Goal: Task Accomplishment & Management: Manage account settings

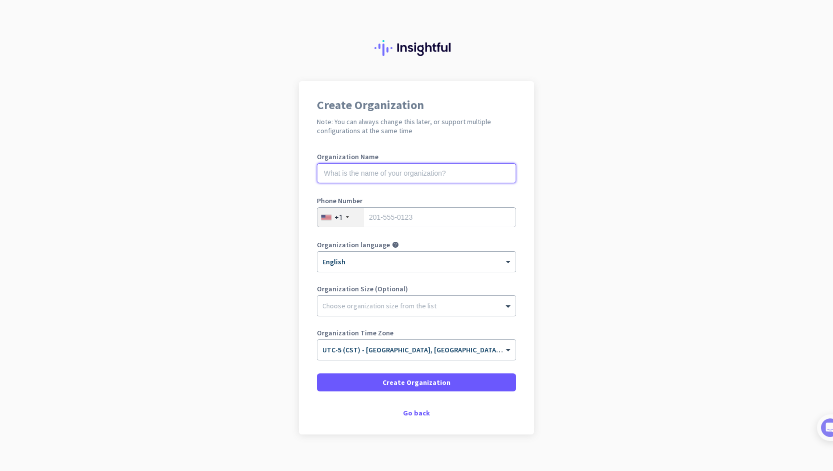
click at [406, 174] on input "text" at bounding box center [416, 173] width 199 height 20
type input "Premier Handling Solutions Inc"
click at [433, 216] on input "tel" at bounding box center [416, 217] width 199 height 20
click at [375, 218] on input "8478578055" at bounding box center [416, 217] width 199 height 20
click at [390, 221] on input "847-8578055" at bounding box center [416, 217] width 199 height 20
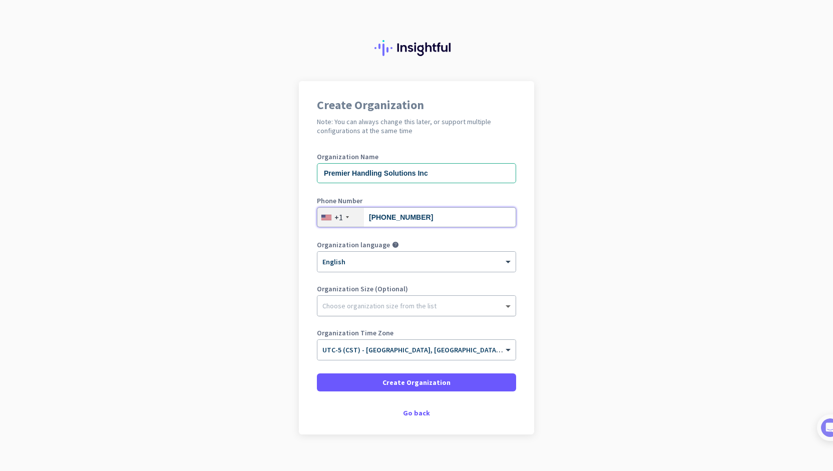
type input "[PHONE_NUMBER]"
click at [508, 304] on span at bounding box center [509, 306] width 13 height 10
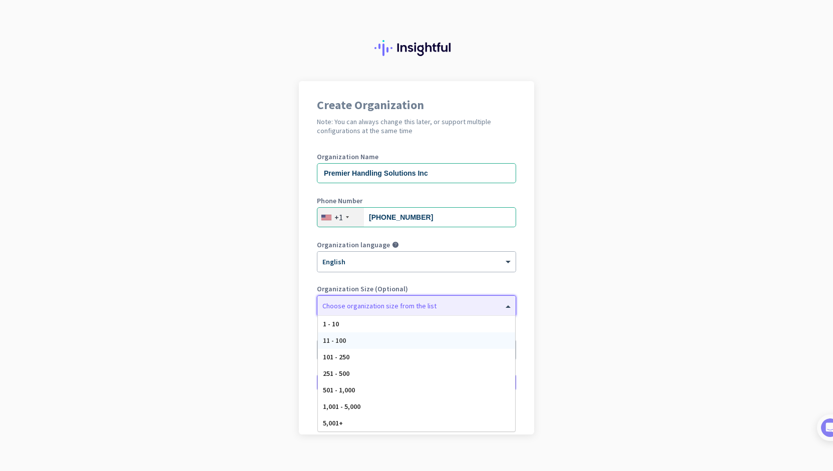
click at [436, 340] on div "11 - 100" at bounding box center [416, 340] width 197 height 17
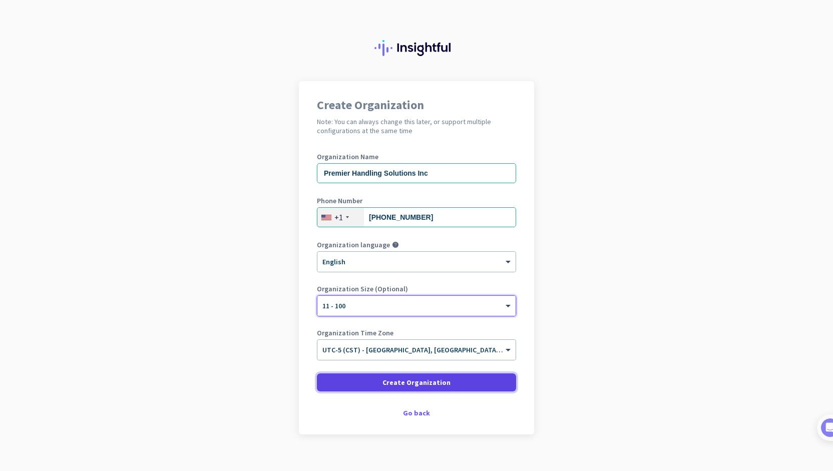
click at [427, 381] on span "Create Organization" at bounding box center [416, 382] width 68 height 10
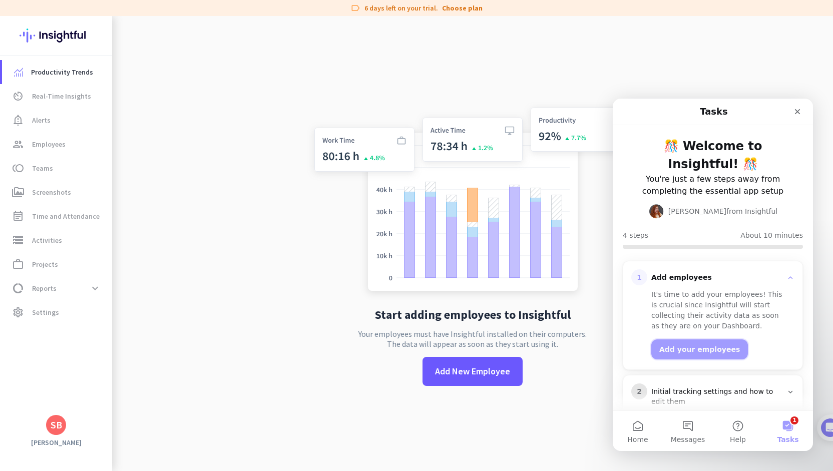
click at [684, 348] on button "Add your employees" at bounding box center [699, 349] width 97 height 20
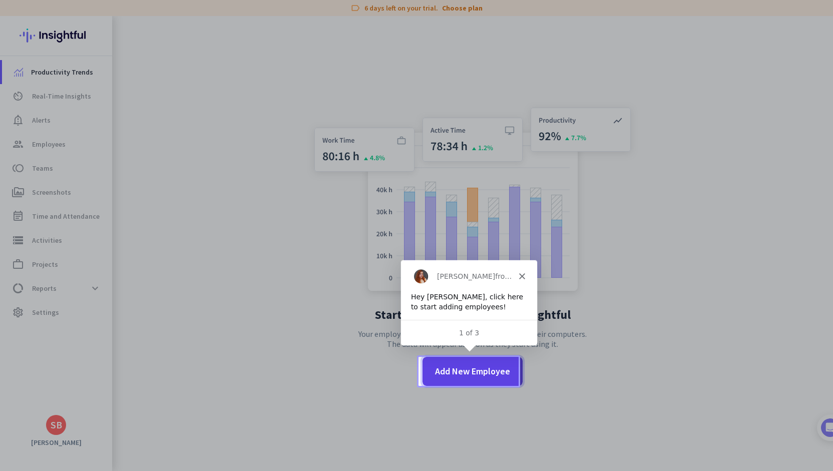
click at [463, 368] on span "Add New Employee" at bounding box center [472, 371] width 75 height 13
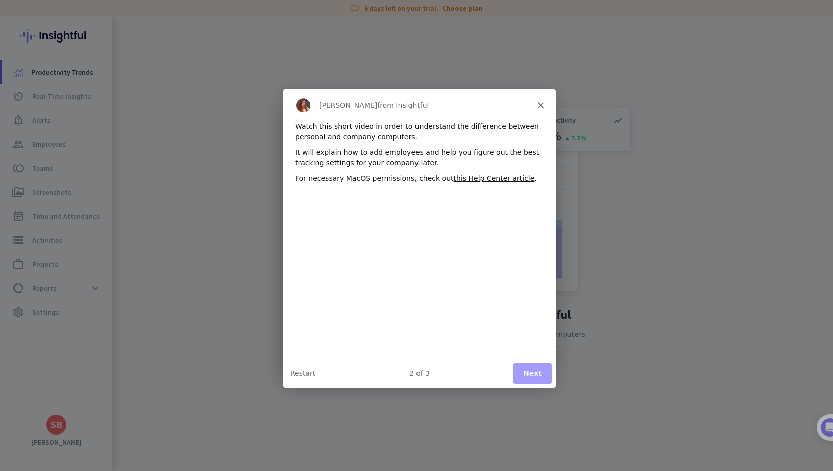
click at [532, 371] on button "Next" at bounding box center [532, 373] width 39 height 21
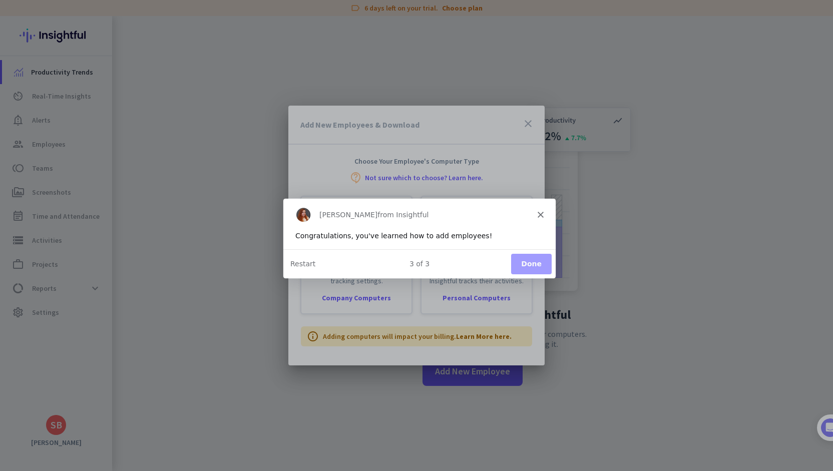
click at [532, 262] on button "Done" at bounding box center [531, 263] width 41 height 21
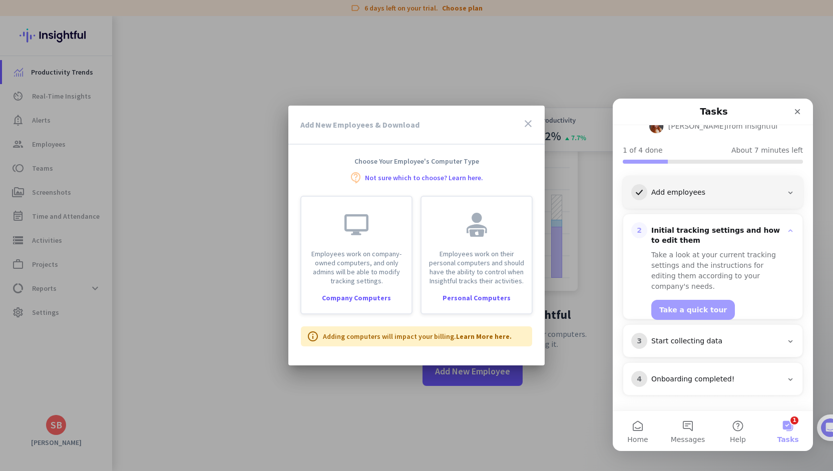
scroll to position [83, 0]
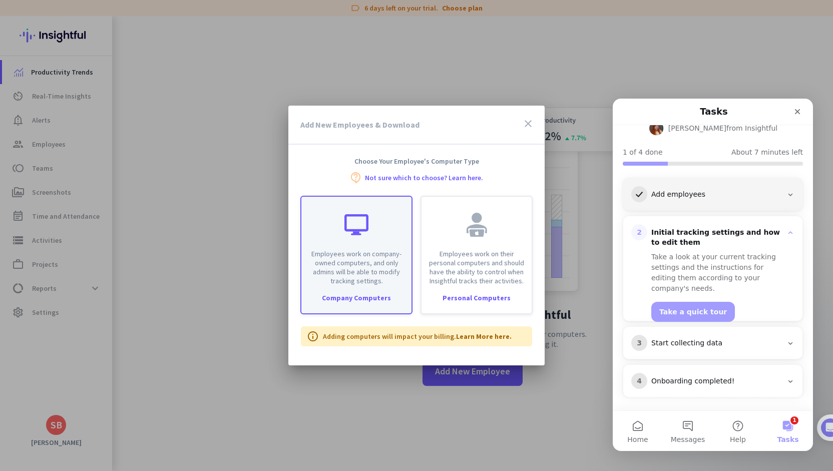
click at [343, 297] on div "Company Computers" at bounding box center [356, 297] width 110 height 7
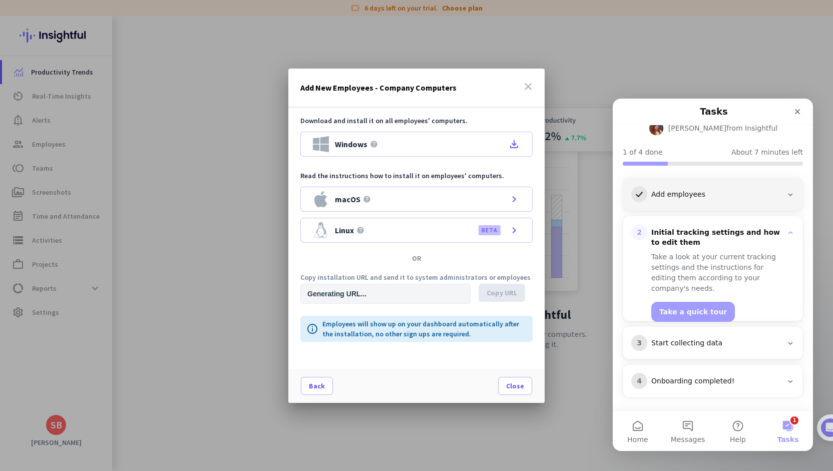
type input "[URL][DOMAIN_NAME]"
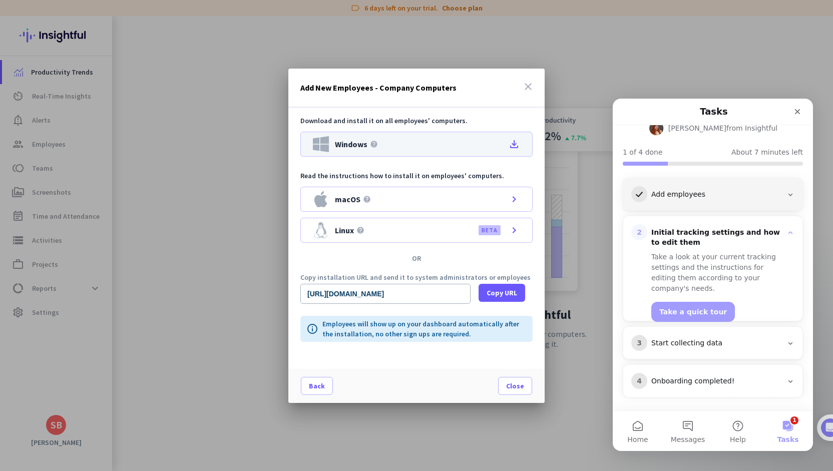
click at [514, 143] on icon "file_download" at bounding box center [514, 144] width 12 height 12
